Goal: Task Accomplishment & Management: Manage account settings

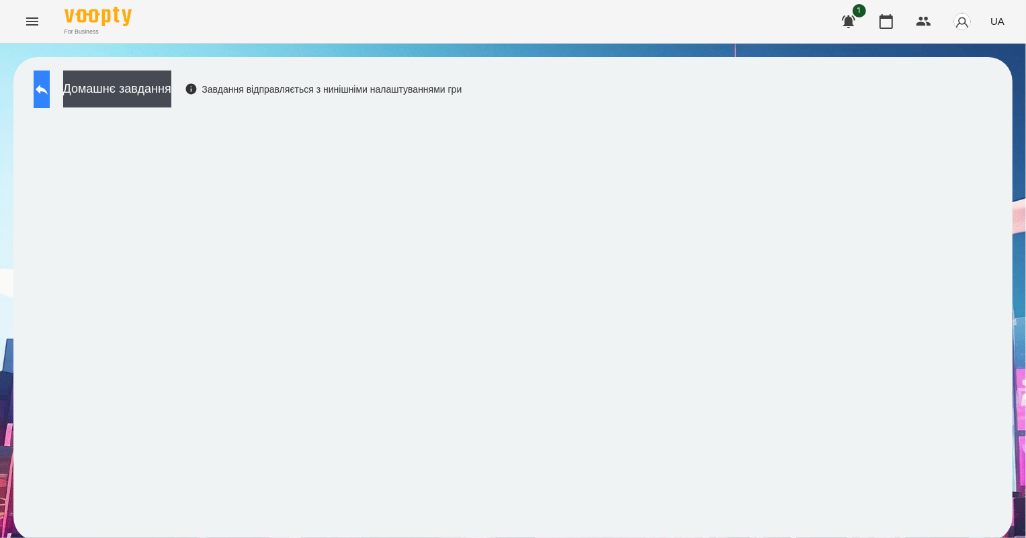
click at [50, 99] on button at bounding box center [42, 90] width 16 height 38
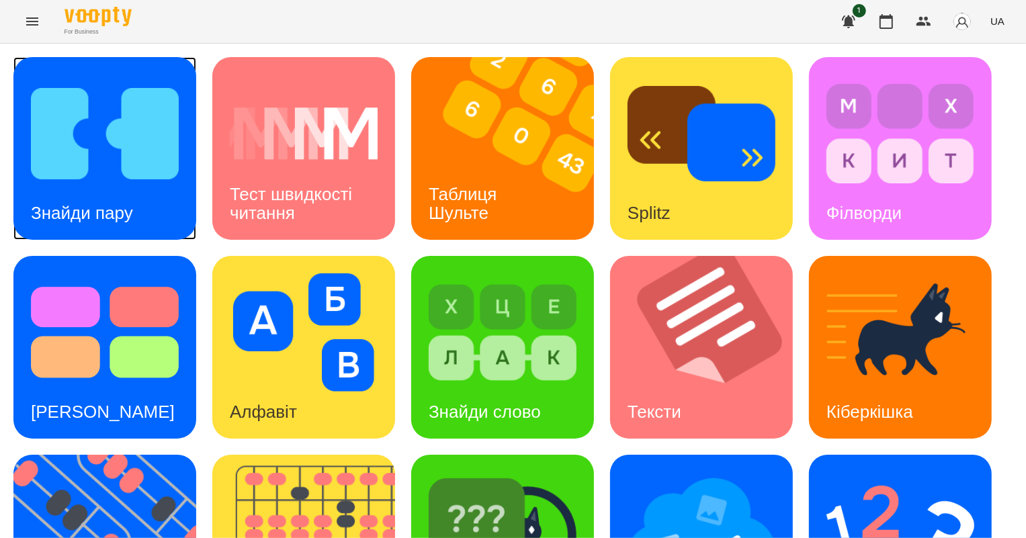
click at [147, 200] on div "Знайди пару" at bounding box center [81, 213] width 137 height 53
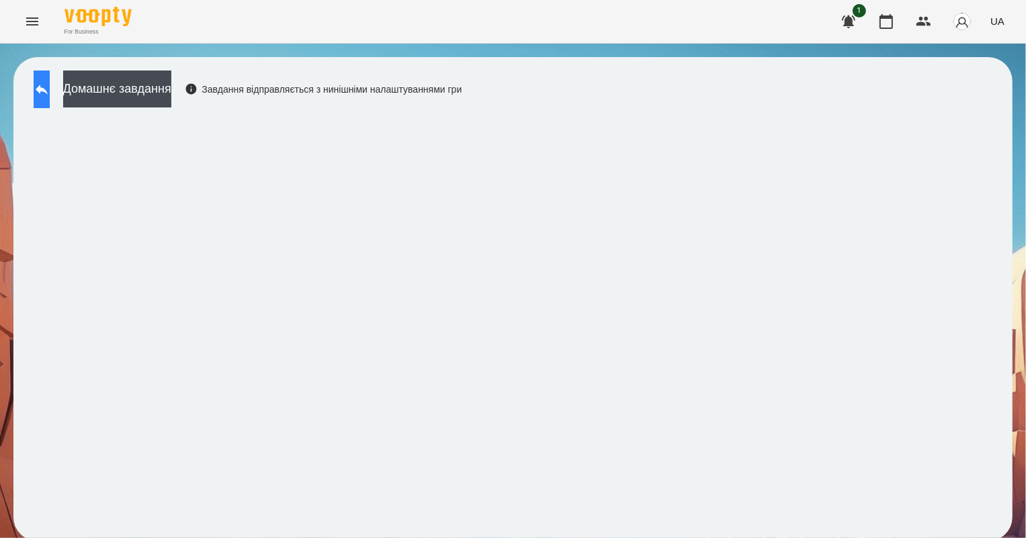
click at [45, 88] on button at bounding box center [42, 90] width 16 height 38
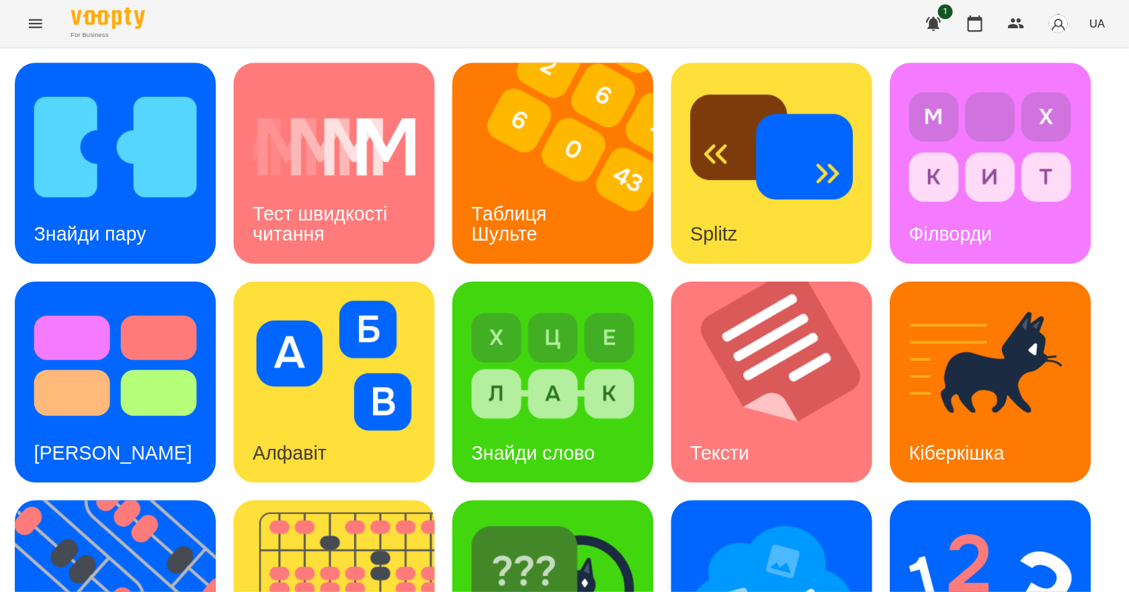
scroll to position [258, 0]
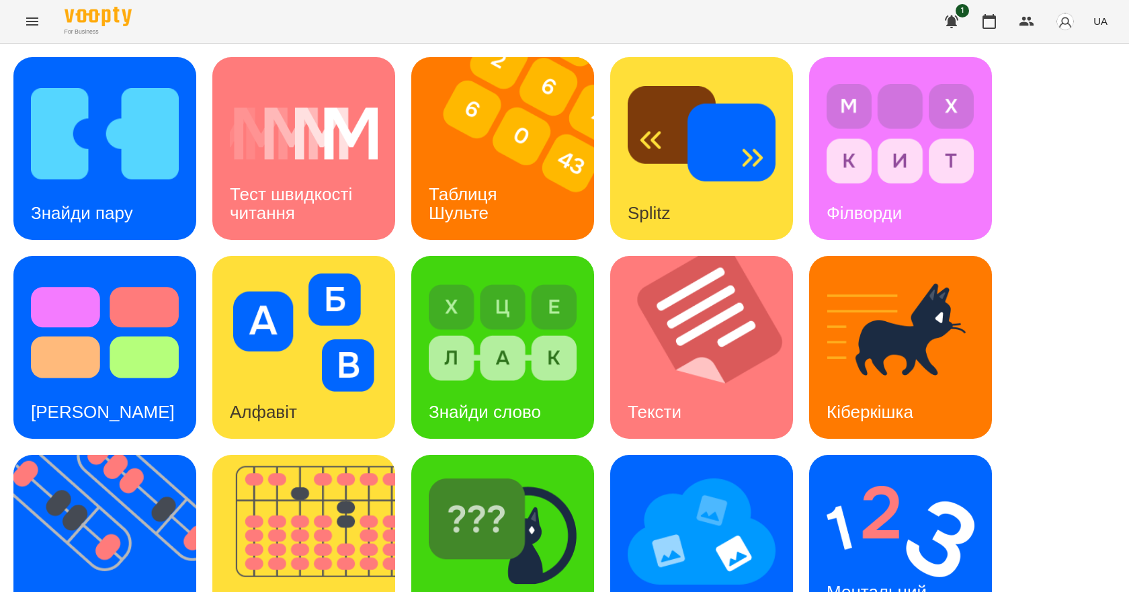
drag, startPoint x: 1026, startPoint y: 0, endPoint x: 593, endPoint y: 456, distance: 628.5
click at [593, 456] on div "Знайди пару Тест швидкості читання Таблиця Шульте Splitz Філворди Тест Струпа А…" at bounding box center [564, 447] width 1102 height 780
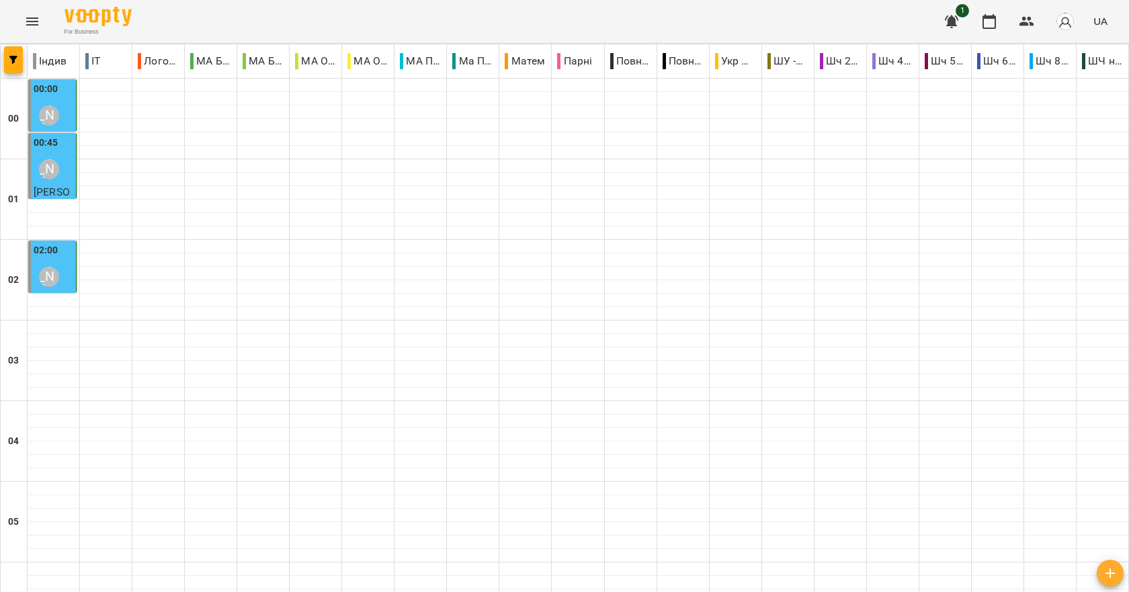
scroll to position [1210, 0]
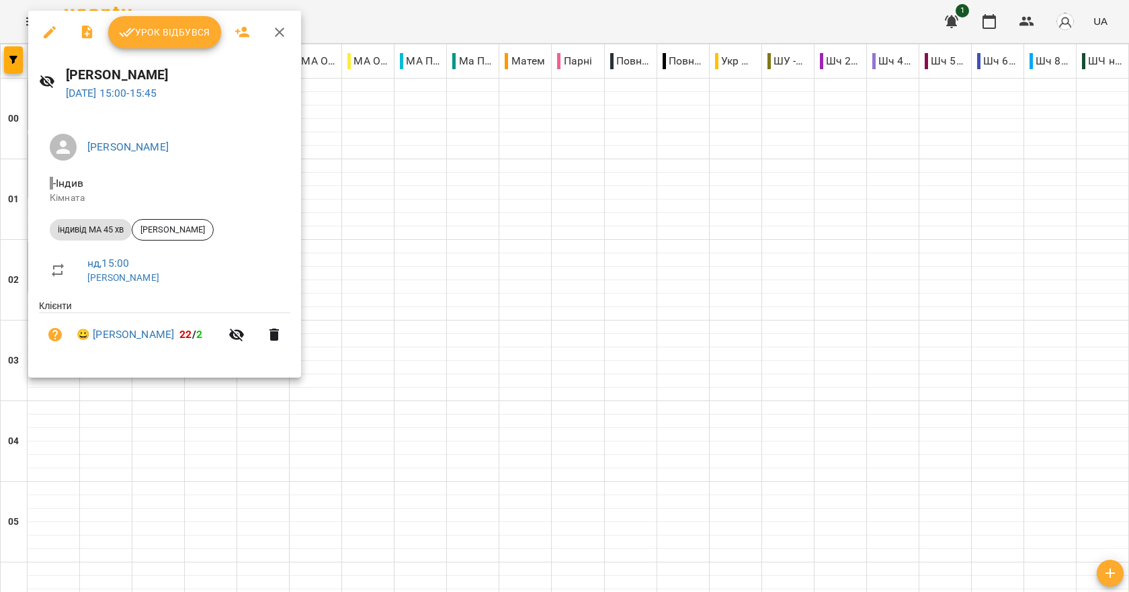
click at [164, 37] on span "Урок відбувся" at bounding box center [164, 32] width 91 height 16
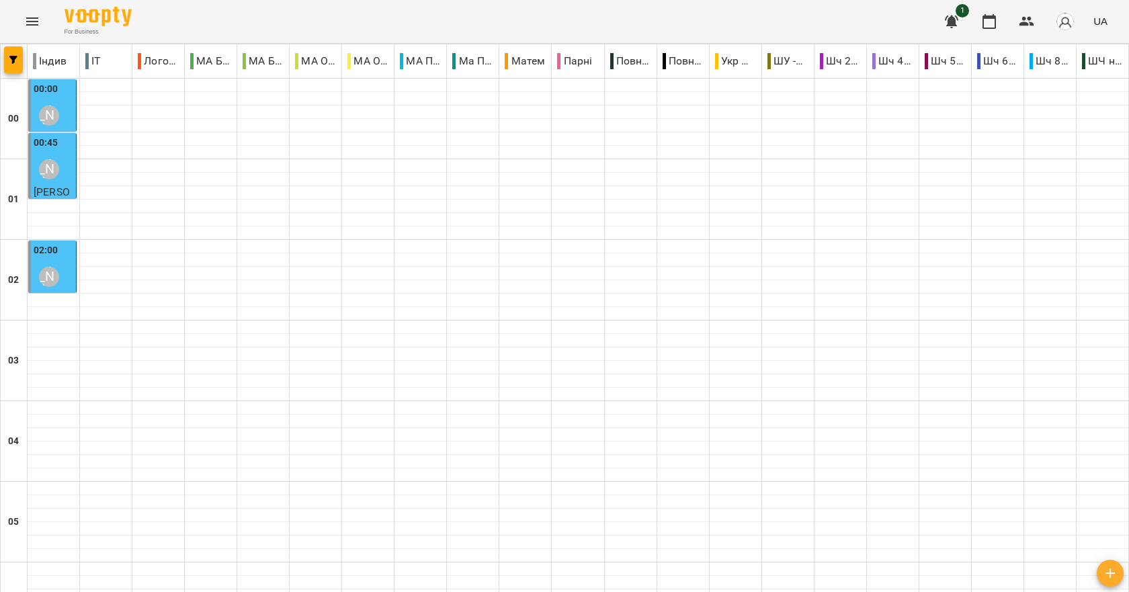
scroll to position [1310, 0]
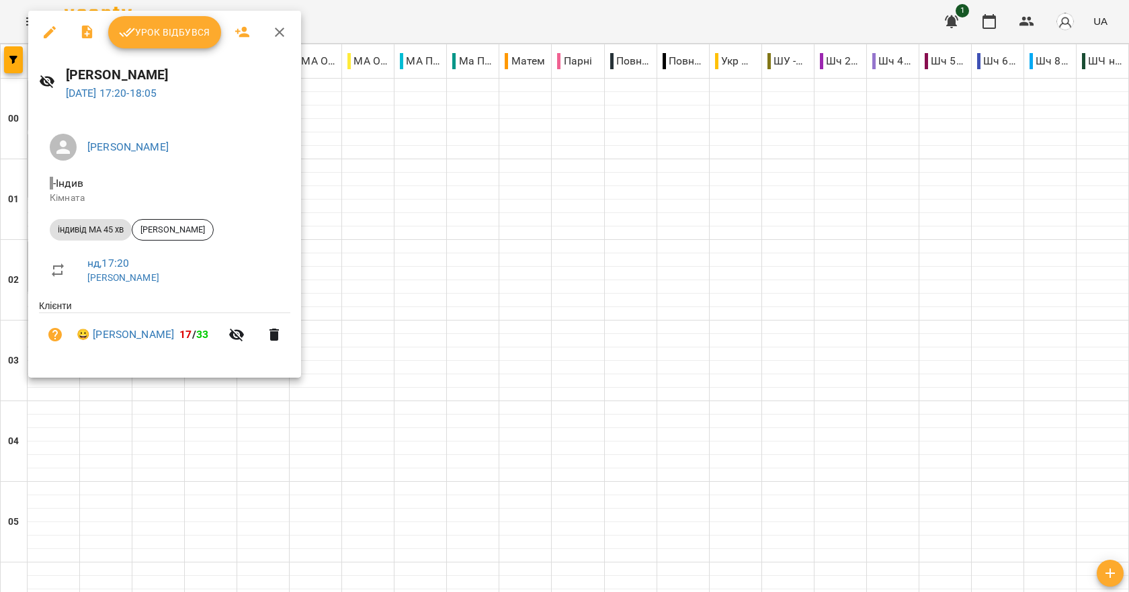
click at [282, 37] on icon "button" at bounding box center [280, 32] width 16 height 16
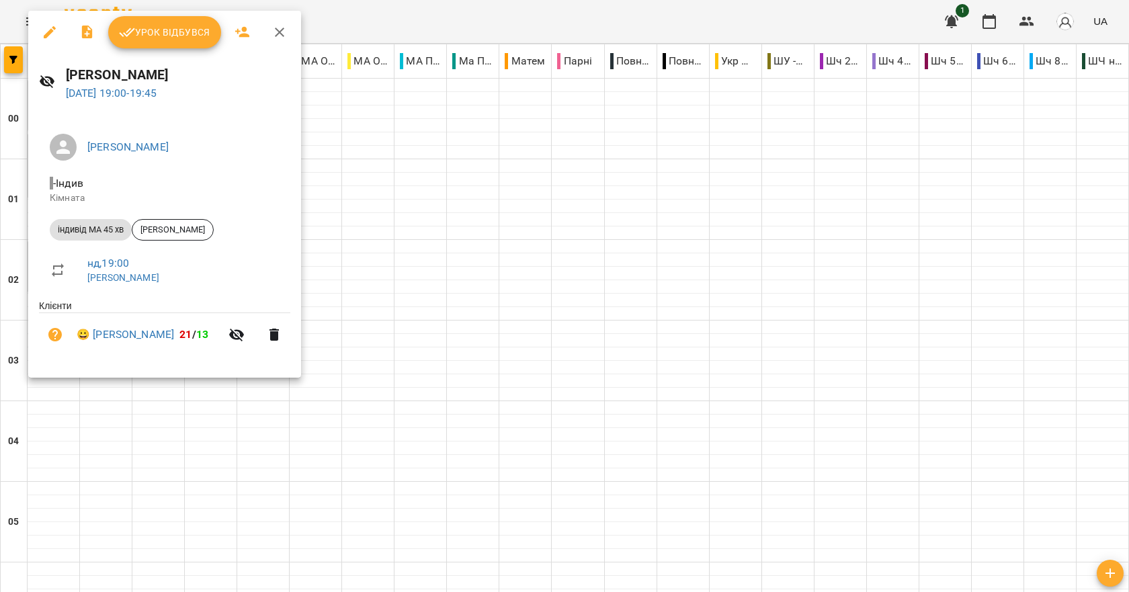
click at [282, 32] on icon "button" at bounding box center [280, 32] width 16 height 16
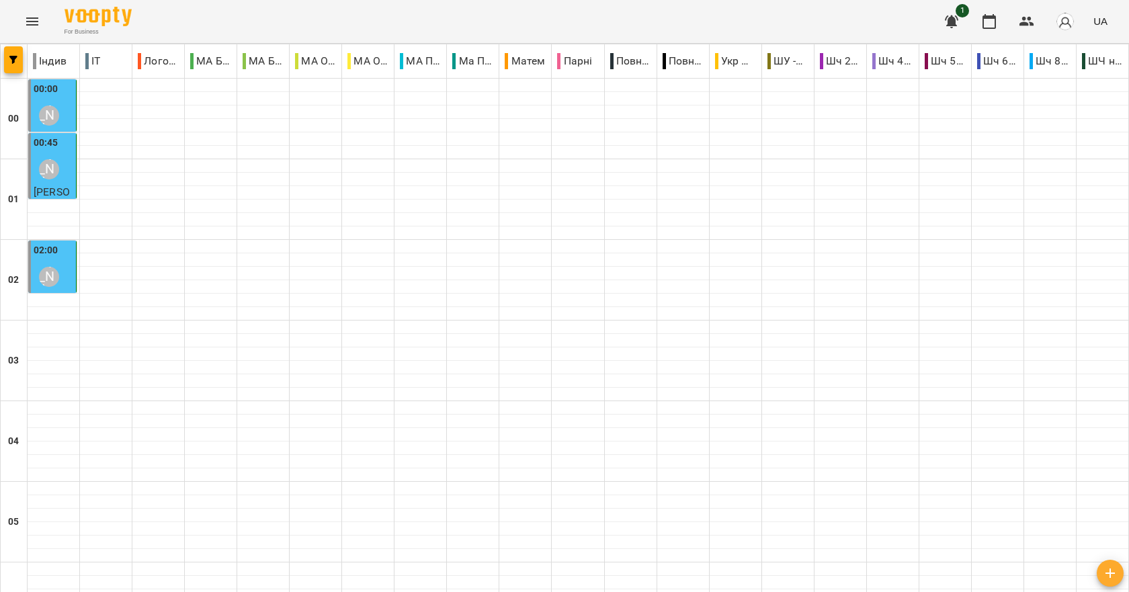
scroll to position [974, 0]
